Goal: Task Accomplishment & Management: Manage account settings

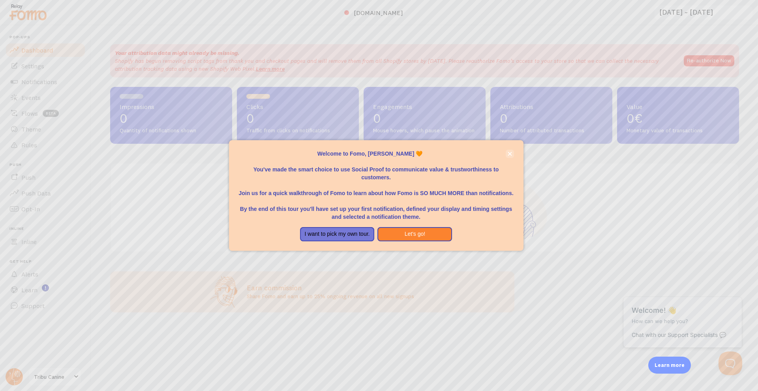
click at [510, 156] on icon "close," at bounding box center [509, 154] width 4 height 4
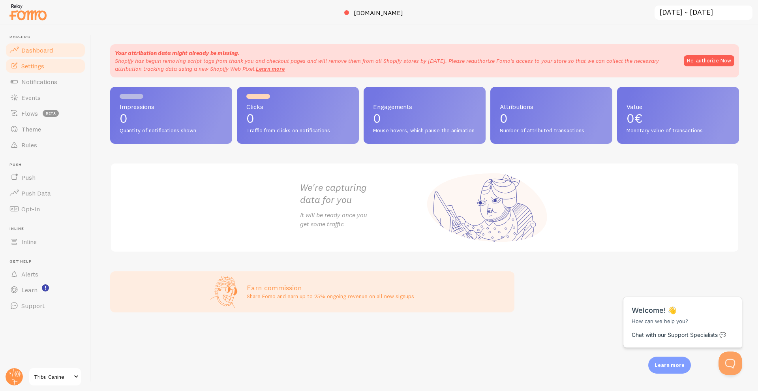
click at [35, 63] on span "Settings" at bounding box center [32, 66] width 23 height 8
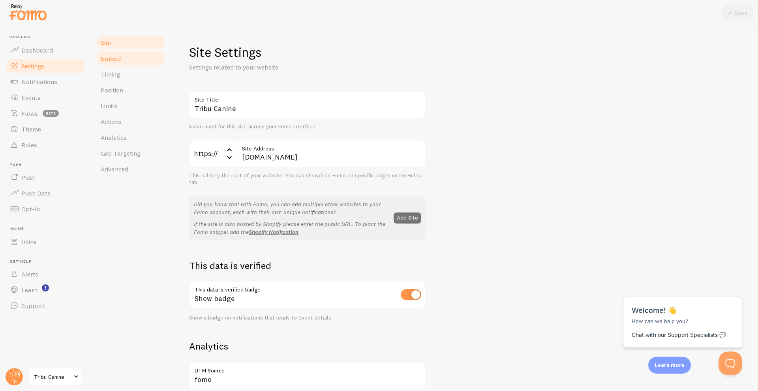
click at [127, 62] on link "Embed" at bounding box center [130, 59] width 69 height 16
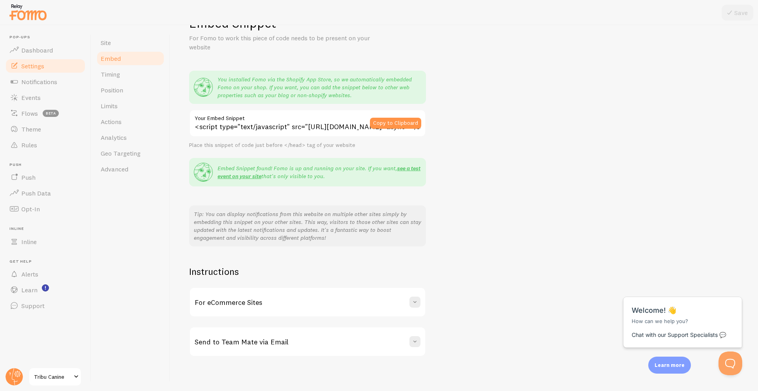
scroll to position [29, 0]
click at [146, 75] on link "Timing" at bounding box center [130, 74] width 69 height 16
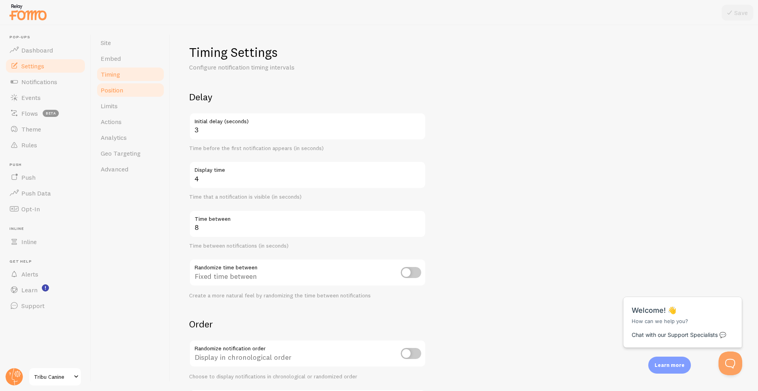
click at [124, 92] on link "Position" at bounding box center [130, 90] width 69 height 16
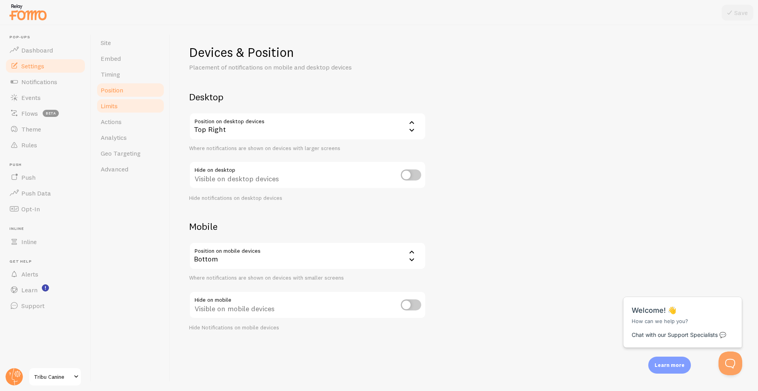
click at [128, 99] on link "Limits" at bounding box center [130, 106] width 69 height 16
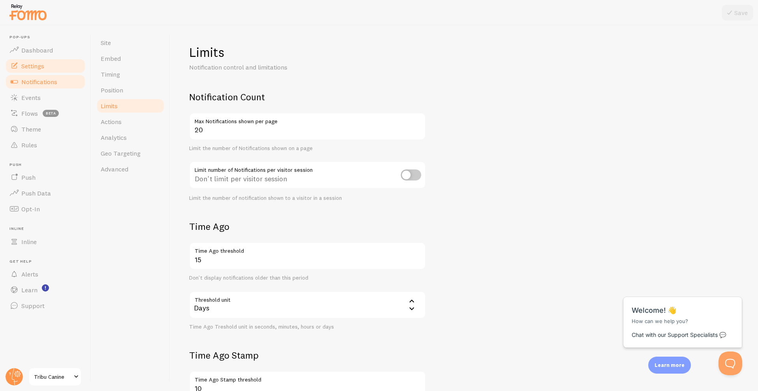
click at [47, 81] on span "Notifications" at bounding box center [39, 82] width 36 height 8
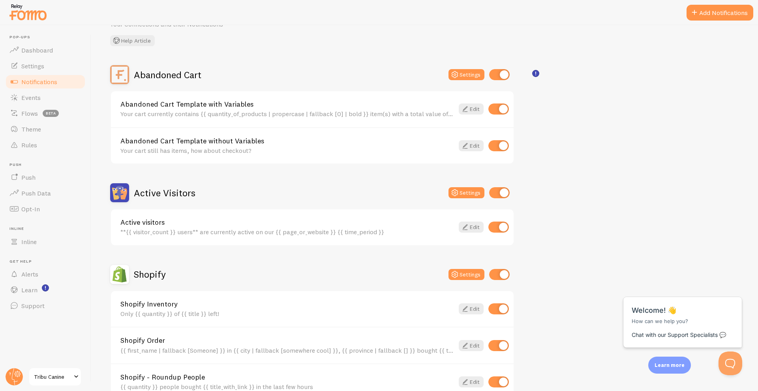
scroll to position [43, 0]
click at [491, 74] on input "checkbox" at bounding box center [499, 74] width 21 height 11
checkbox input "false"
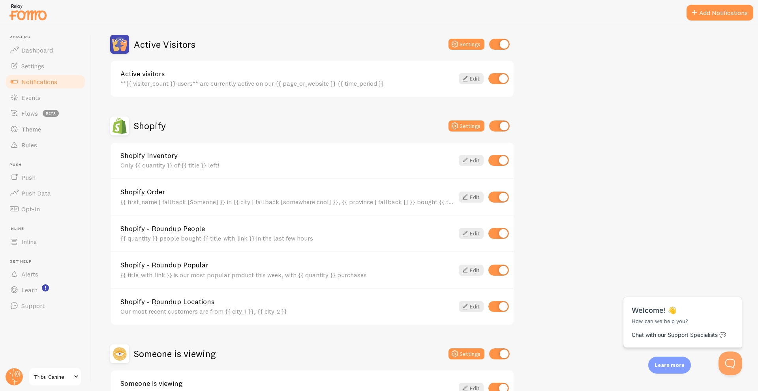
scroll to position [193, 0]
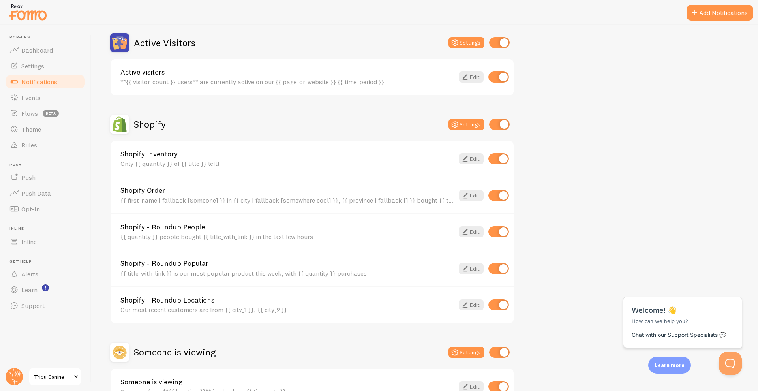
click at [494, 195] on input "checkbox" at bounding box center [498, 195] width 21 height 11
checkbox input "false"
click at [500, 230] on input "checkbox" at bounding box center [498, 231] width 21 height 11
checkbox input "false"
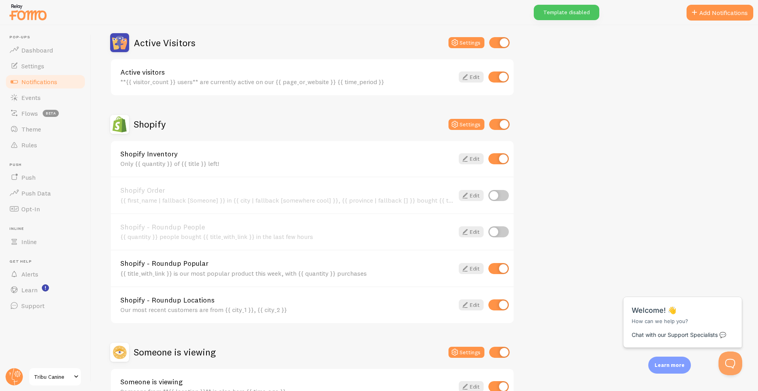
drag, startPoint x: 503, startPoint y: 262, endPoint x: 526, endPoint y: 262, distance: 22.9
click at [526, 262] on div "Abandoned Cart Disabled Settings Abandoned Cart Template with Variables Your ca…" at bounding box center [424, 160] width 629 height 490
click at [497, 266] on input "checkbox" at bounding box center [498, 268] width 21 height 11
checkbox input "false"
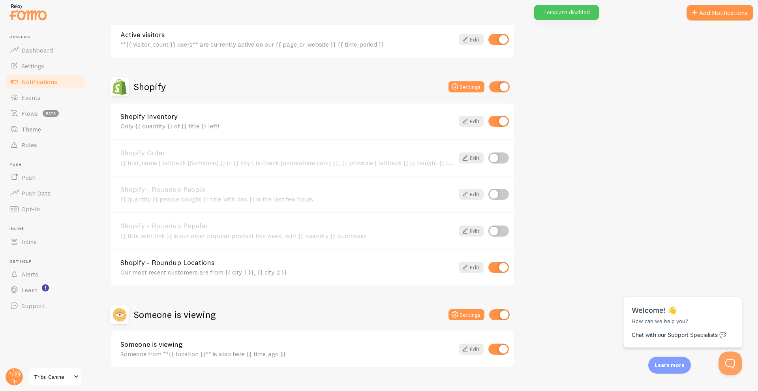
scroll to position [232, 0]
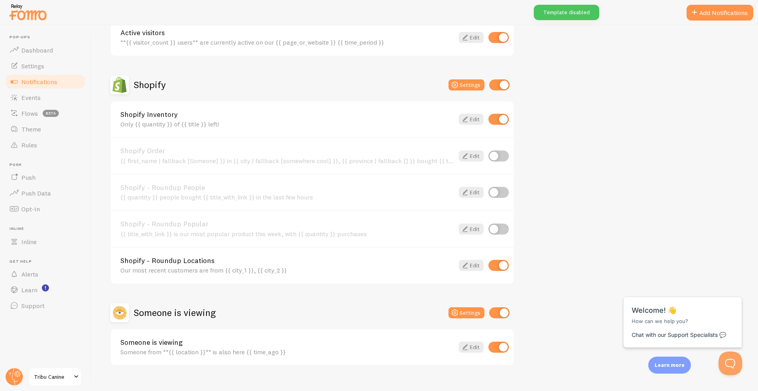
click at [502, 262] on input "checkbox" at bounding box center [498, 265] width 21 height 11
checkbox input "false"
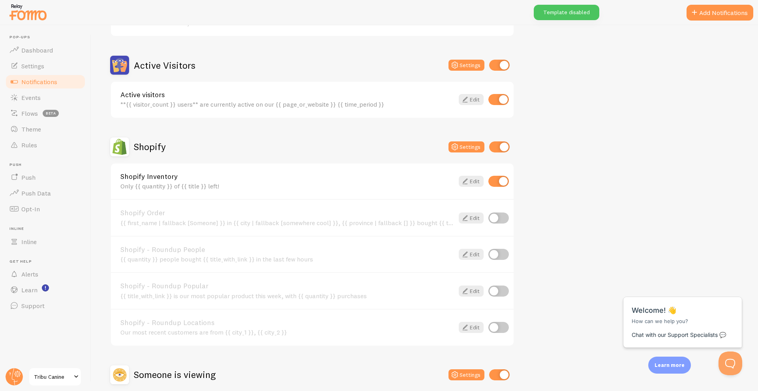
scroll to position [169, 0]
click at [475, 180] on link "Edit" at bounding box center [471, 182] width 25 height 11
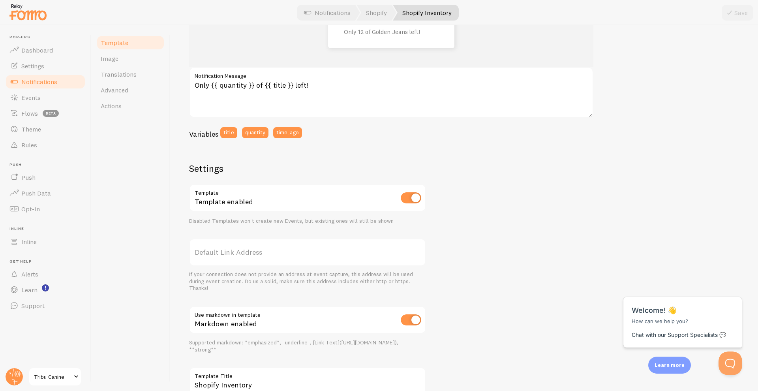
scroll to position [127, 0]
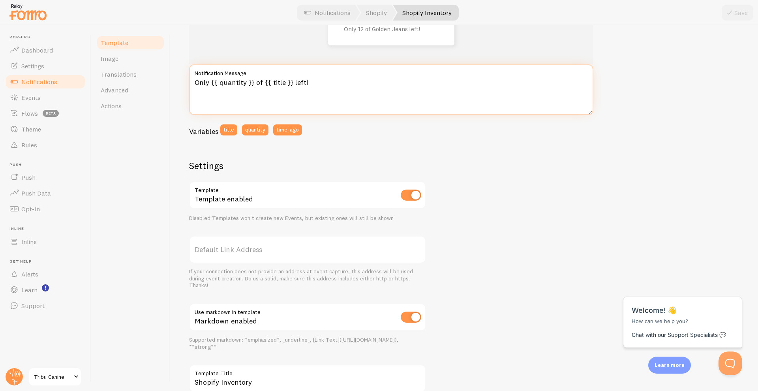
click at [280, 84] on textarea "Only {{ quantity }} of {{ title }} left!" at bounding box center [391, 89] width 404 height 51
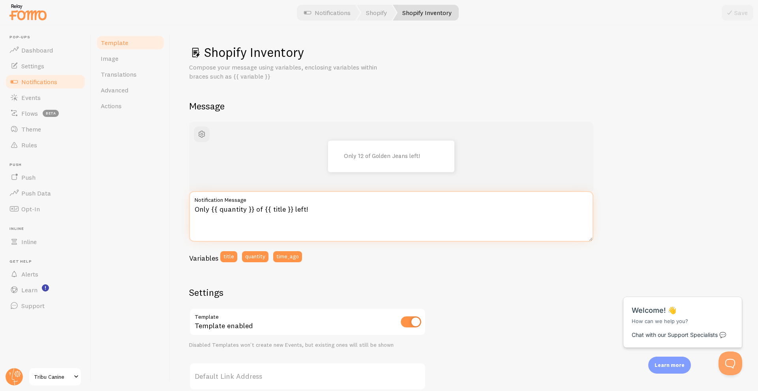
scroll to position [0, 0]
click at [197, 134] on span "button" at bounding box center [201, 133] width 9 height 9
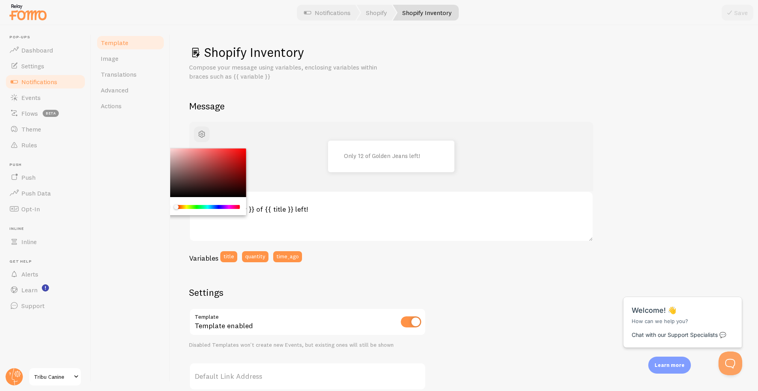
click at [226, 179] on div "Chrome color picker" at bounding box center [201, 172] width 89 height 49
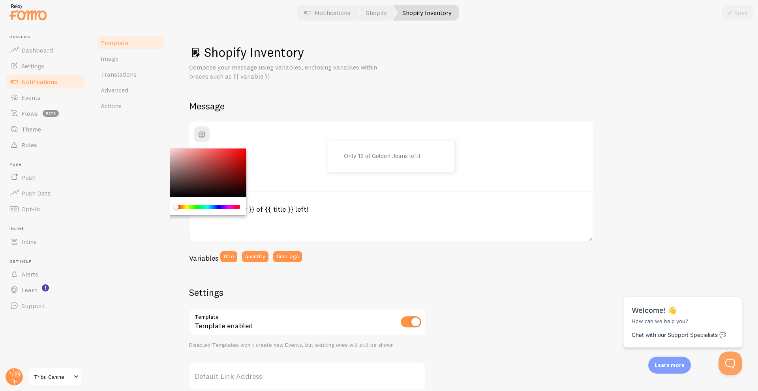
drag, startPoint x: 200, startPoint y: 168, endPoint x: 144, endPoint y: 143, distance: 61.7
click at [144, 143] on div "Template Image Translations Advanced Actions Shopify Inventory Compose your mes…" at bounding box center [424, 207] width 667 height 365
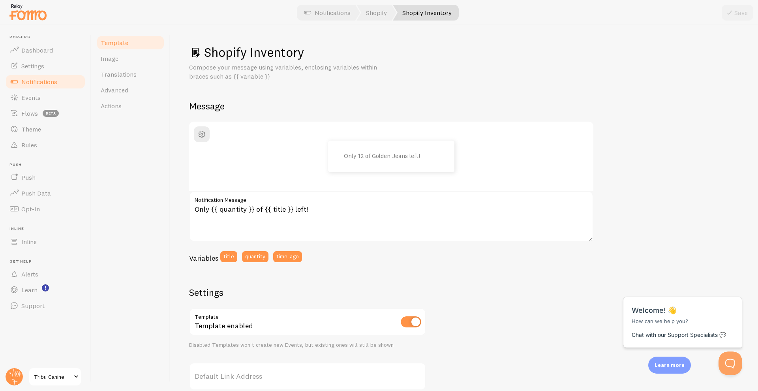
click at [500, 255] on div "Variables title quantity time_ago" at bounding box center [391, 259] width 404 height 17
click at [649, 242] on div "Only 12 of Golden Jeans left! Only {{ quantity }} of {{ title }} left! Notifica…" at bounding box center [464, 330] width 550 height 416
click at [110, 62] on span "Image" at bounding box center [110, 58] width 18 height 8
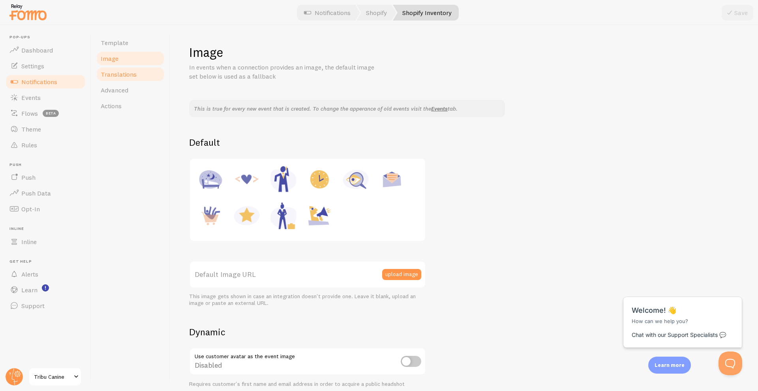
click at [144, 74] on link "Translations" at bounding box center [130, 74] width 69 height 16
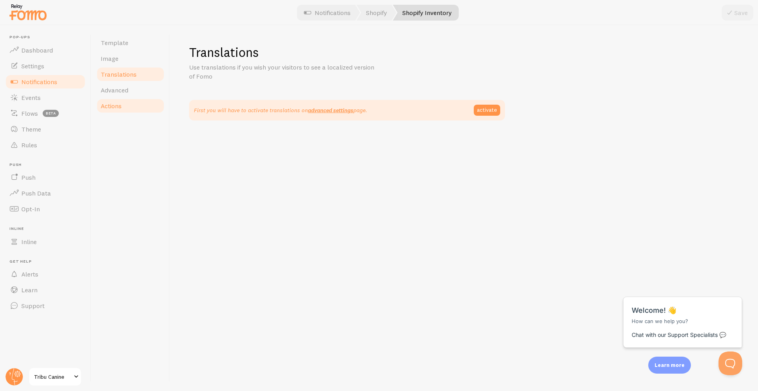
drag, startPoint x: 142, startPoint y: 89, endPoint x: 144, endPoint y: 108, distance: 19.0
click at [142, 89] on link "Advanced" at bounding box center [130, 90] width 69 height 16
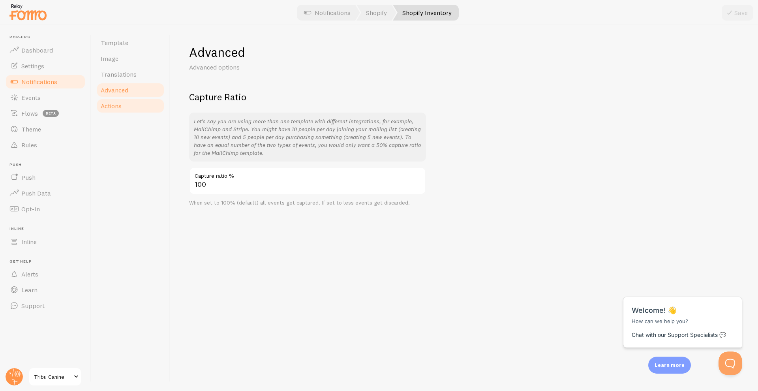
click at [144, 108] on link "Actions" at bounding box center [130, 106] width 69 height 16
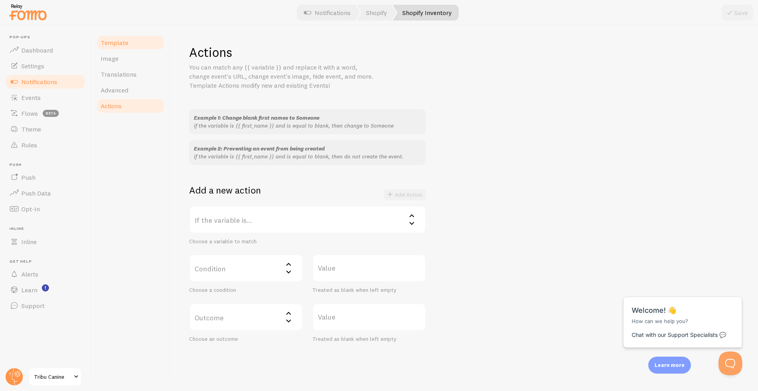
click at [133, 45] on link "Template" at bounding box center [130, 43] width 69 height 16
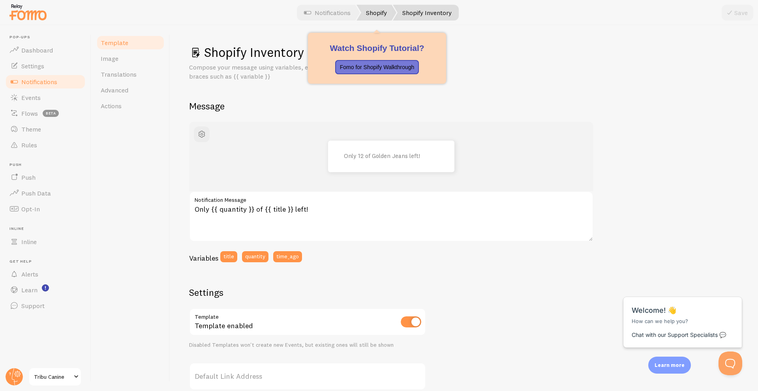
click at [379, 14] on link "Shopify" at bounding box center [376, 13] width 40 height 16
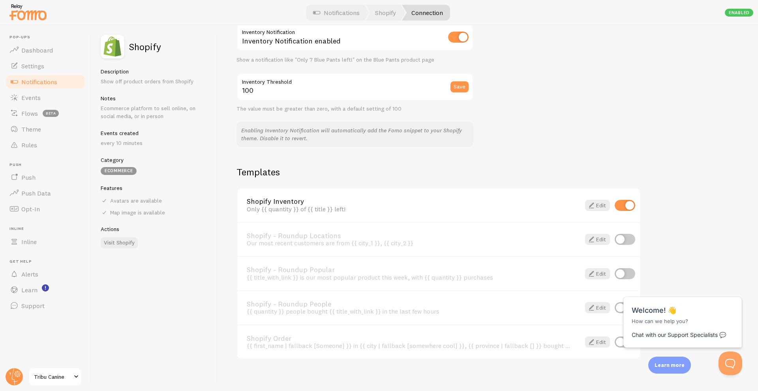
click at [672, 277] on html "Close cross-small Welcome! 👋 How can we help you? Chat with our Support Special…" at bounding box center [682, 277] width 127 height 0
click at [589, 200] on span at bounding box center [590, 204] width 9 height 9
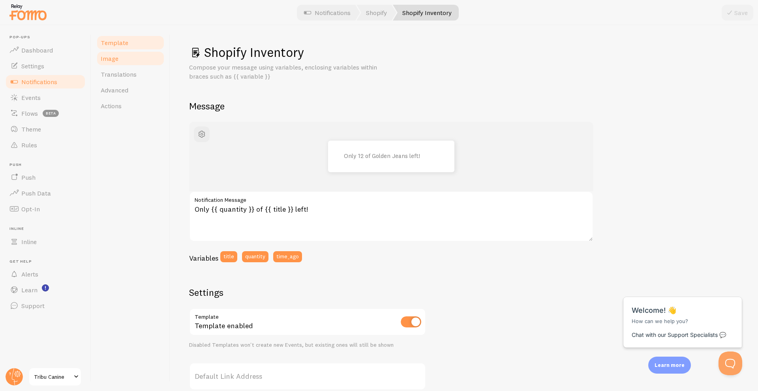
click at [116, 58] on span "Image" at bounding box center [110, 58] width 18 height 8
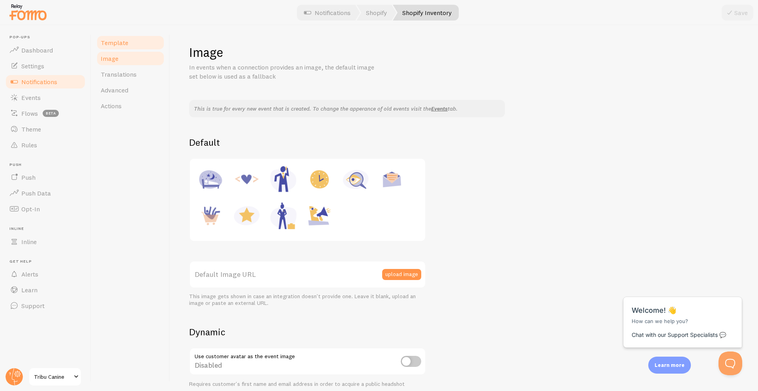
click at [124, 46] on span "Template" at bounding box center [115, 43] width 28 height 8
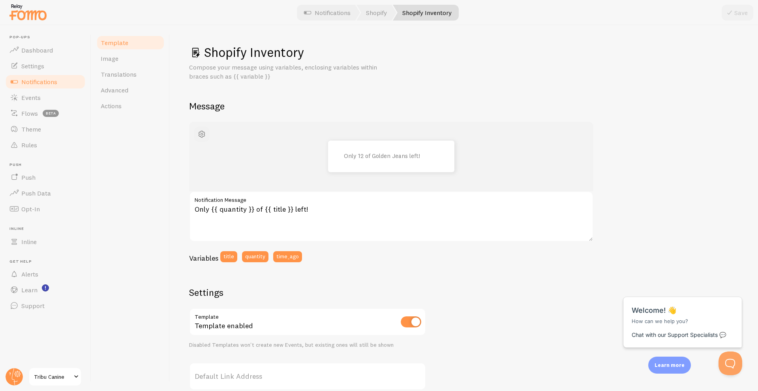
click at [204, 134] on span "button" at bounding box center [201, 133] width 9 height 9
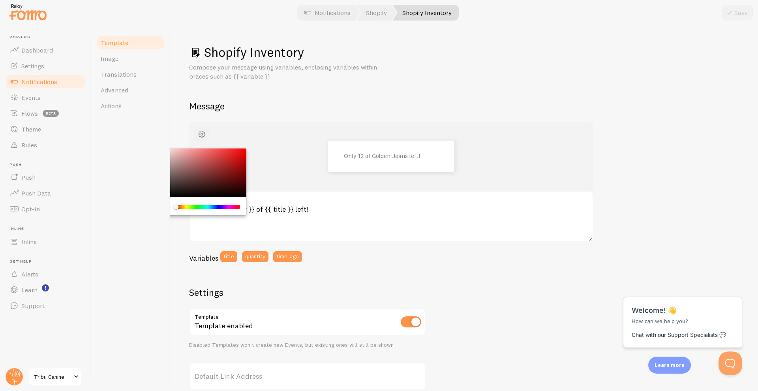
click at [204, 134] on span "button" at bounding box center [201, 133] width 9 height 9
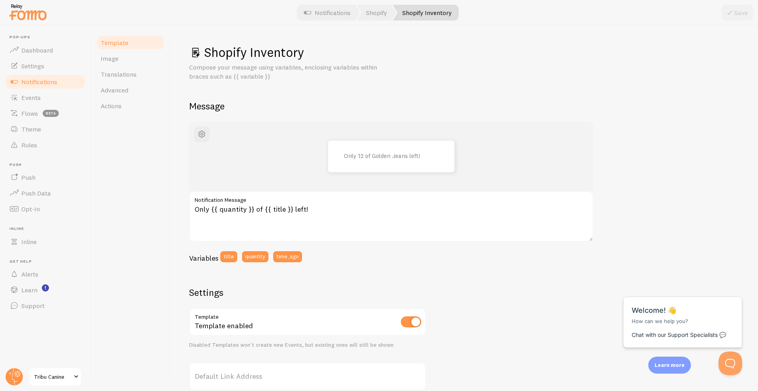
click at [140, 132] on div "Template Image Translations Advanced Actions" at bounding box center [130, 207] width 79 height 365
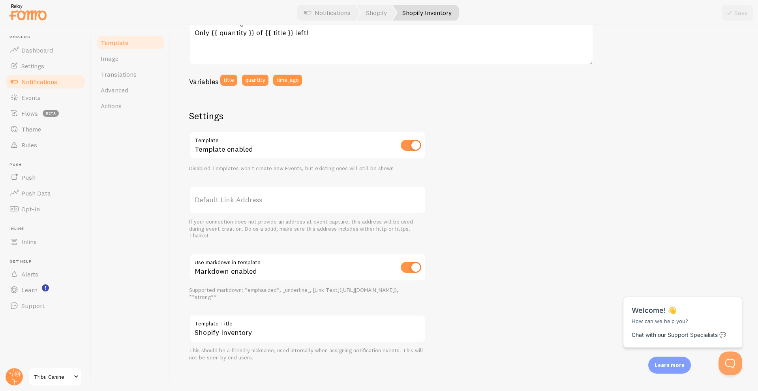
click at [140, 246] on div "Template Image Translations Advanced Actions" at bounding box center [130, 207] width 79 height 365
click at [46, 84] on span "Notifications" at bounding box center [39, 82] width 36 height 8
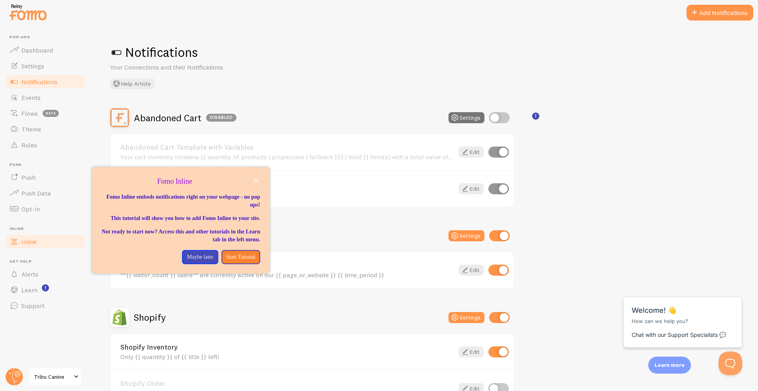
click at [29, 241] on span "Inline" at bounding box center [28, 242] width 15 height 8
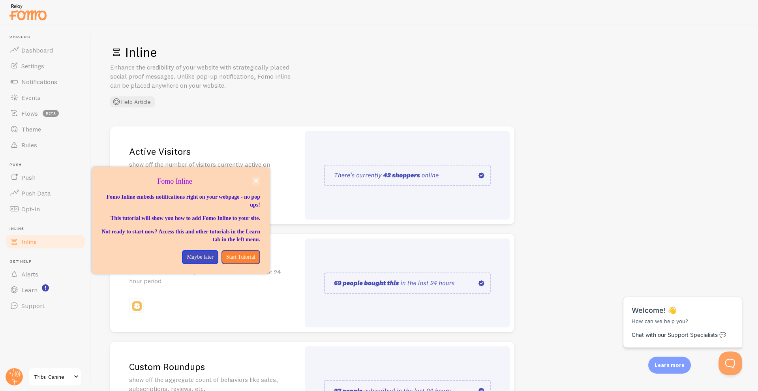
click at [255, 178] on icon "close," at bounding box center [256, 180] width 4 height 4
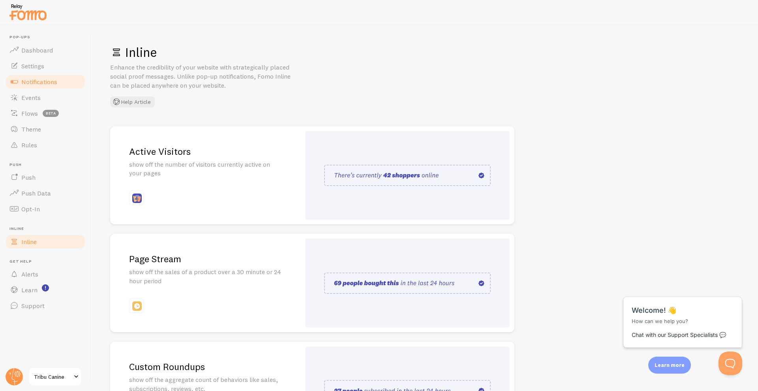
click at [32, 86] on link "Notifications" at bounding box center [45, 82] width 81 height 16
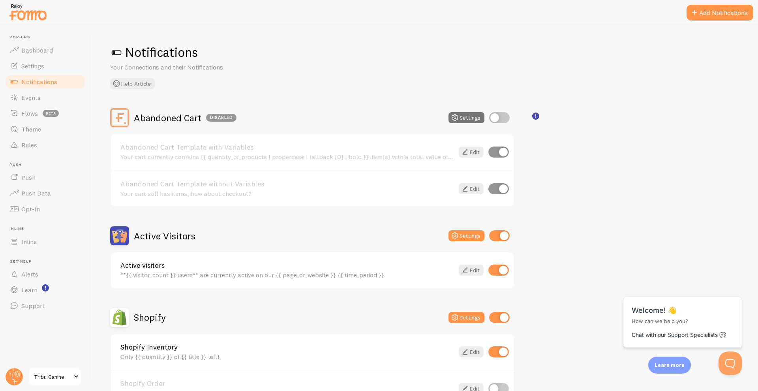
scroll to position [1, 0]
click at [496, 236] on input "checkbox" at bounding box center [499, 234] width 21 height 11
checkbox input "false"
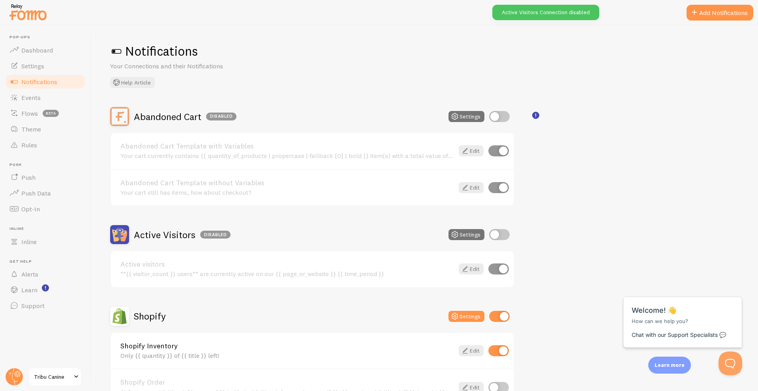
click at [498, 314] on input "checkbox" at bounding box center [499, 316] width 21 height 11
checkbox input "false"
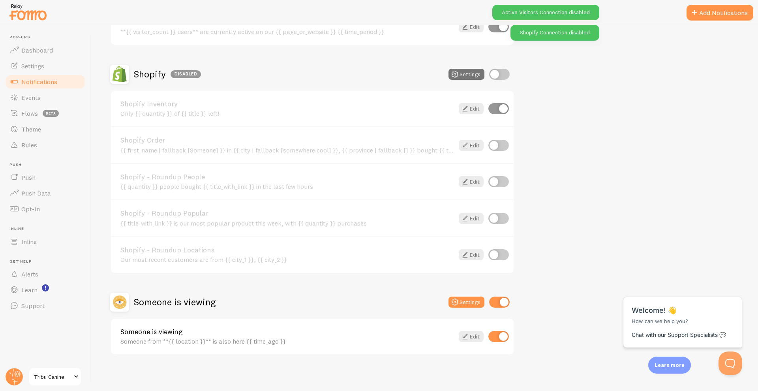
scroll to position [243, 0]
click at [502, 306] on div at bounding box center [499, 302] width 21 height 11
click at [502, 302] on input "checkbox" at bounding box center [499, 302] width 21 height 11
checkbox input "false"
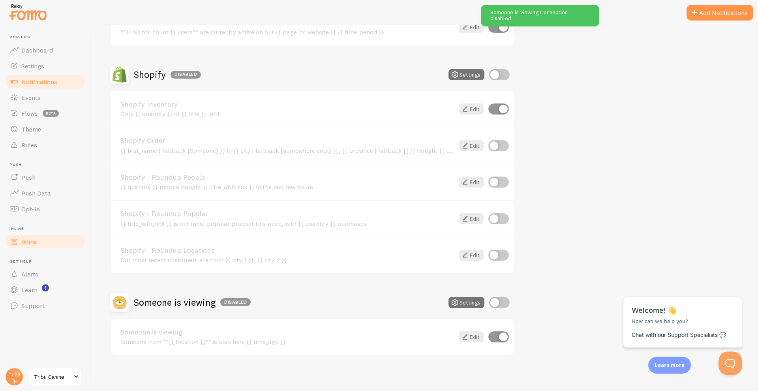
click at [32, 241] on span "Inline" at bounding box center [28, 242] width 15 height 8
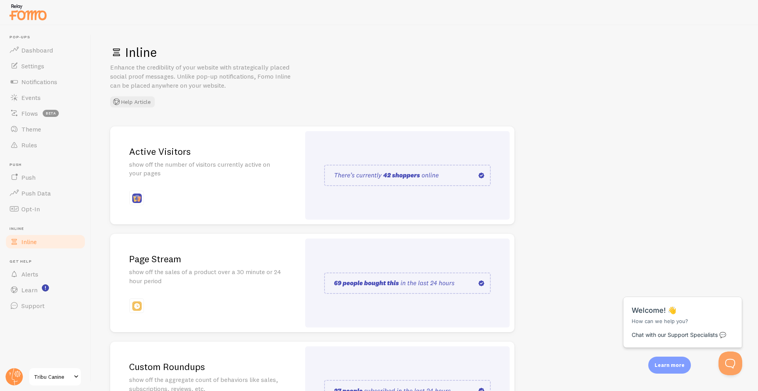
click at [245, 181] on div "Active Visitors show off the number of visitors currently active on your pages" at bounding box center [205, 175] width 190 height 98
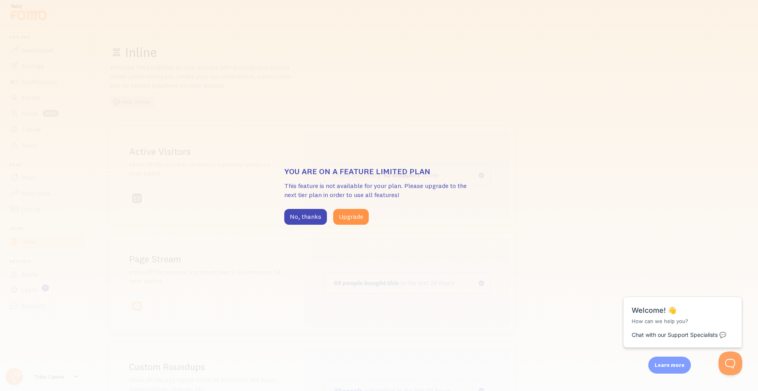
click at [613, 170] on div "You are on a feature limited plan This feature is not available for your plan. …" at bounding box center [379, 195] width 758 height 391
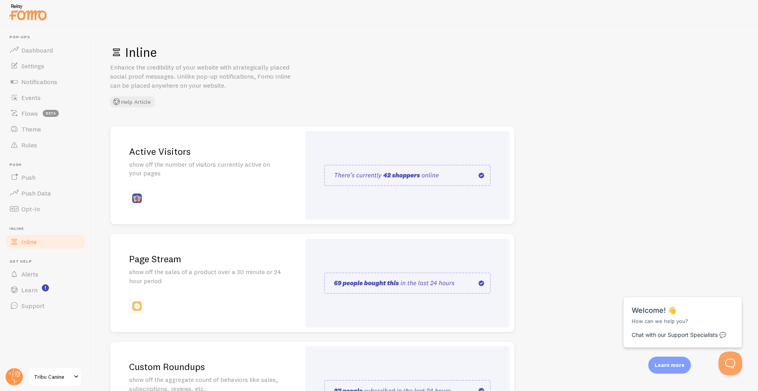
click at [234, 187] on div "Active Visitors show off the number of visitors currently active on your pages" at bounding box center [205, 175] width 190 height 98
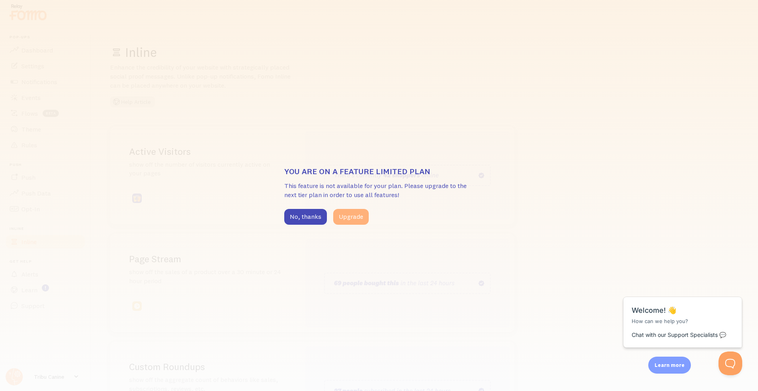
click at [356, 217] on button "Upgrade" at bounding box center [351, 217] width 36 height 16
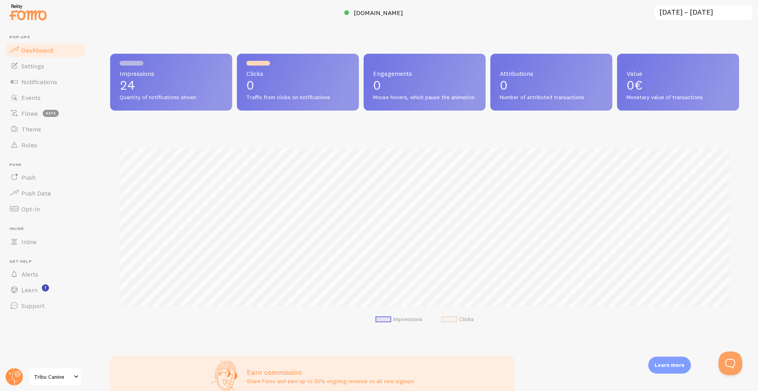
click at [71, 377] on span "Tribu Canine" at bounding box center [52, 376] width 37 height 9
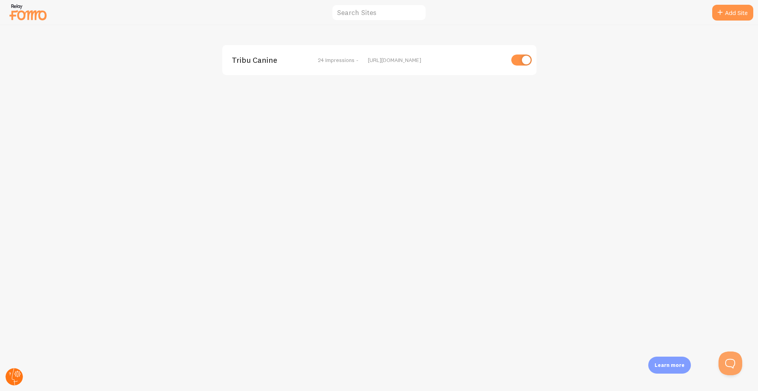
click at [14, 375] on circle at bounding box center [14, 376] width 17 height 17
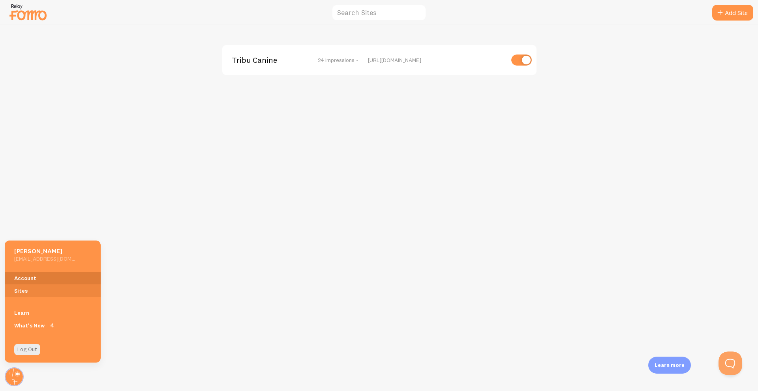
click at [39, 276] on link "Account" at bounding box center [53, 277] width 96 height 13
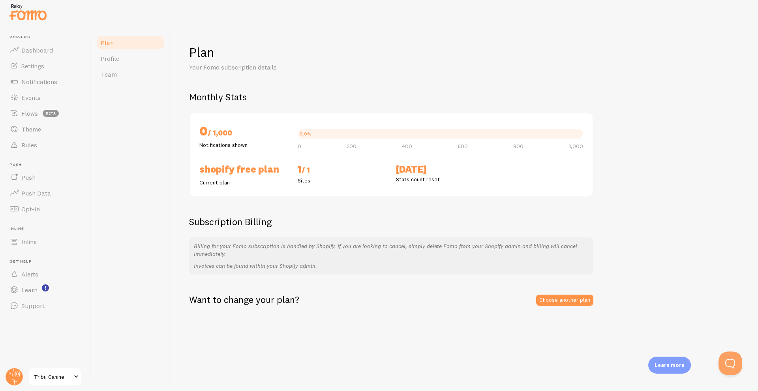
click at [28, 376] on header "Pop-ups Dashboard Settings Notifications Events Flows beta Theme Rules Push Pus…" at bounding box center [45, 207] width 91 height 365
click at [38, 377] on span "Tribu Canine" at bounding box center [52, 376] width 37 height 9
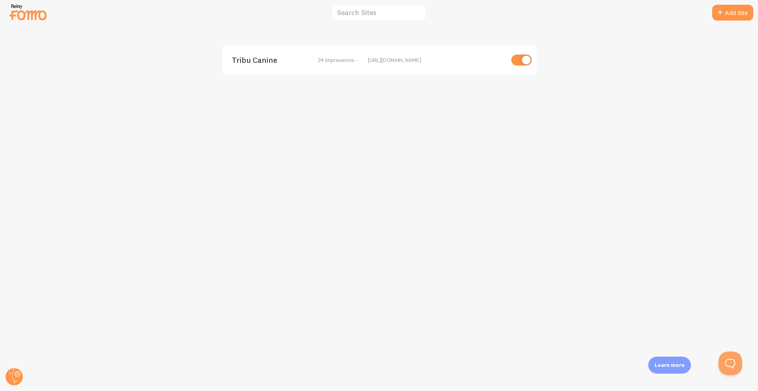
click at [525, 59] on input "checkbox" at bounding box center [521, 59] width 21 height 11
checkbox input "false"
click at [684, 103] on div "Tribu Canine disabled [URL][DOMAIN_NAME]" at bounding box center [378, 207] width 757 height 365
click at [31, 10] on img at bounding box center [27, 12] width 39 height 20
click at [14, 5] on img at bounding box center [27, 12] width 39 height 20
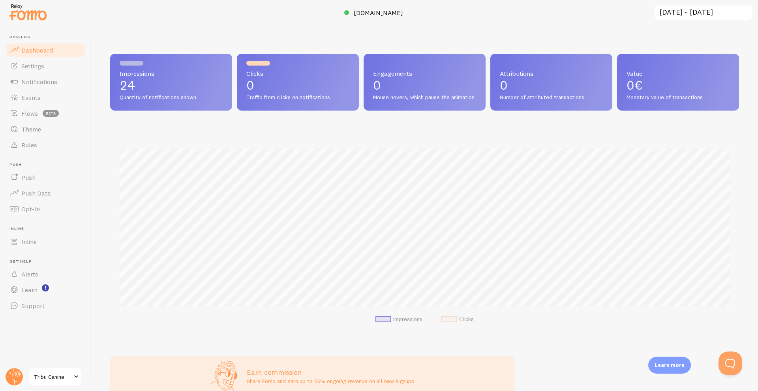
click at [49, 378] on span "Tribu Canine" at bounding box center [52, 376] width 37 height 9
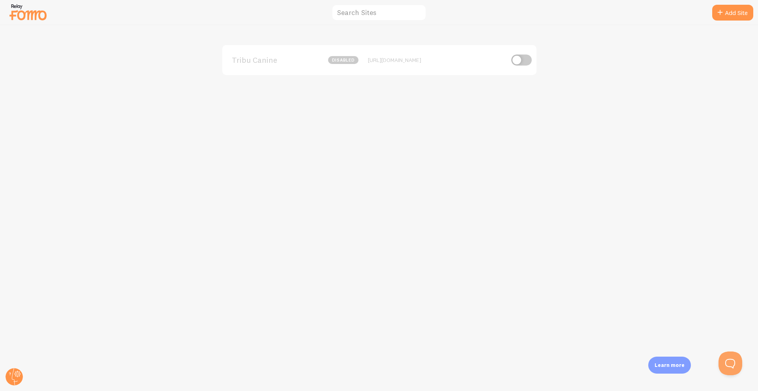
click at [318, 110] on div "Tribu Canine disabled [URL][DOMAIN_NAME]" at bounding box center [378, 207] width 757 height 365
click at [16, 370] on circle at bounding box center [14, 376] width 17 height 17
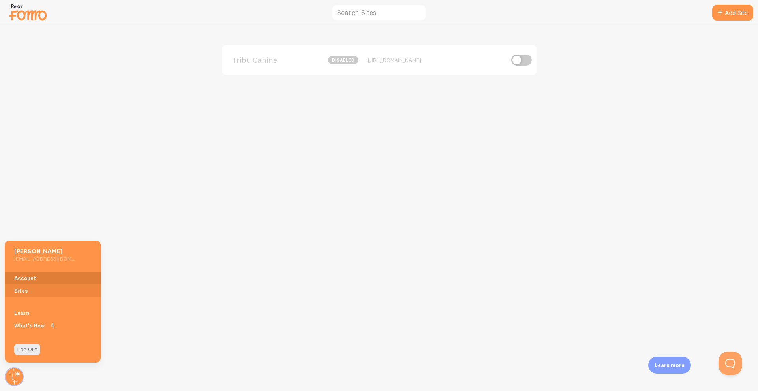
click at [34, 278] on link "Account" at bounding box center [53, 277] width 96 height 13
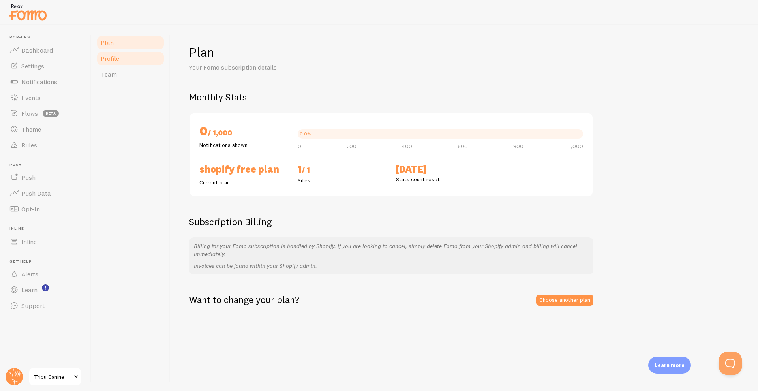
click at [136, 66] on link "Profile" at bounding box center [130, 59] width 69 height 16
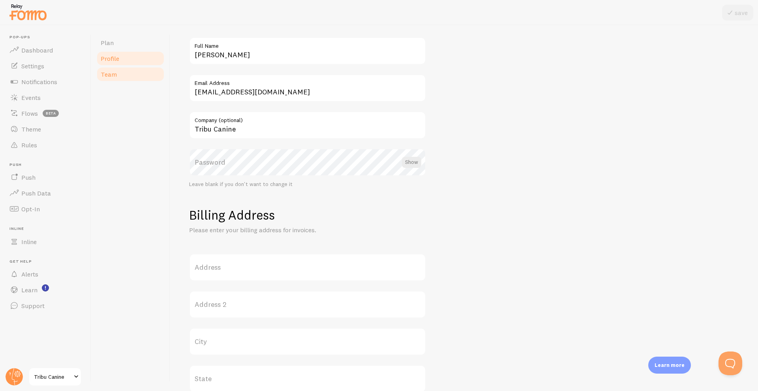
scroll to position [52, 0]
click at [117, 71] on link "Team" at bounding box center [130, 74] width 69 height 16
